Goal: Transaction & Acquisition: Purchase product/service

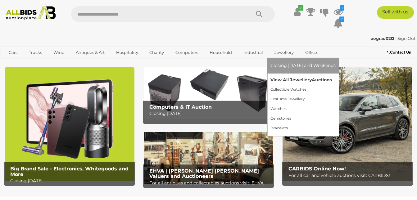
click at [296, 80] on link "View All Jewellery Auctions" at bounding box center [303, 80] width 65 height 10
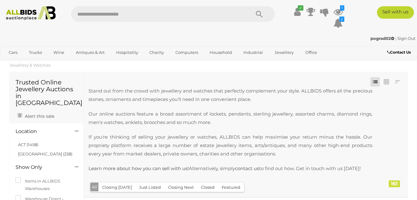
click at [295, 80] on div "Closing First Closing Last Lowest Bid Highest Bid Item Name A-Z Item Name Z-A A…" at bounding box center [246, 133] width 324 height 125
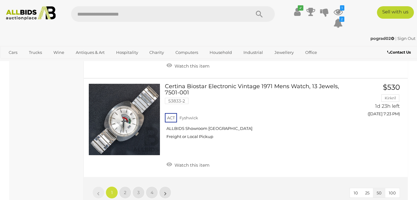
scroll to position [4930, 0]
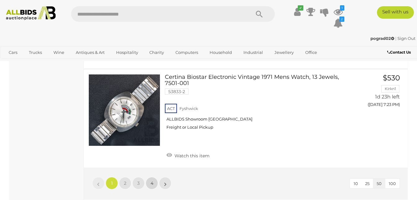
click at [151, 180] on span "4" at bounding box center [152, 183] width 3 height 6
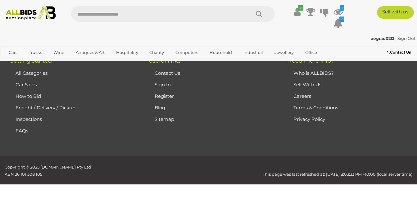
scroll to position [134, 0]
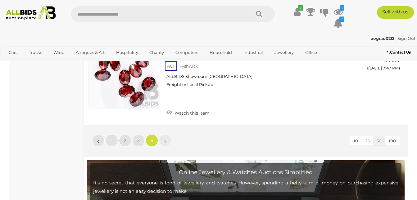
scroll to position [1103, 0]
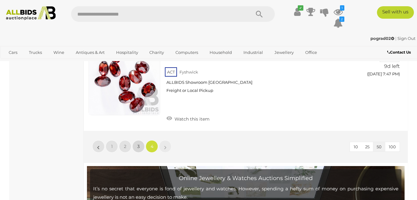
click at [138, 148] on span "3" at bounding box center [138, 146] width 2 height 6
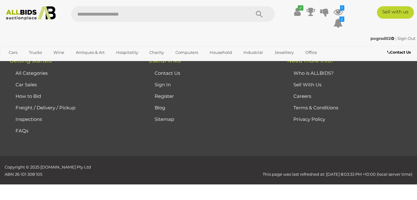
scroll to position [134, 0]
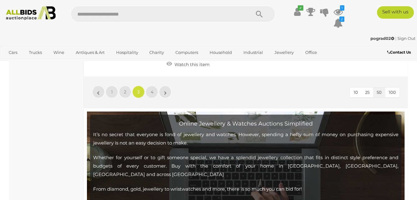
scroll to position [4392, 0]
